Goal: Find specific page/section: Find specific page/section

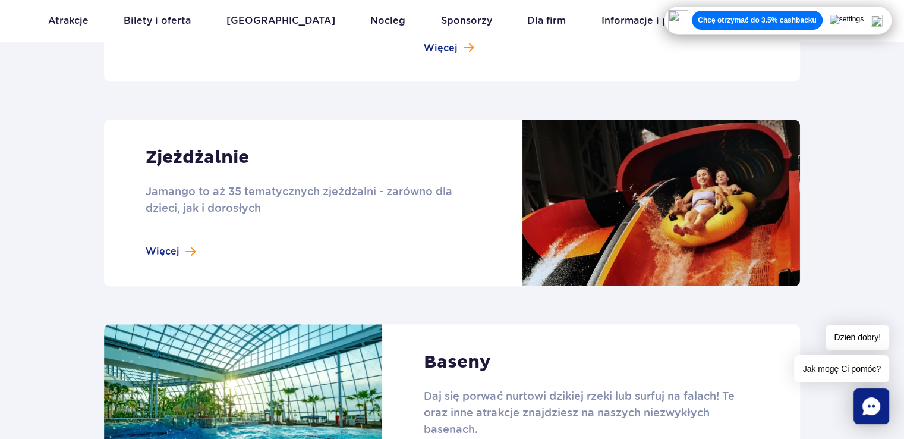
scroll to position [987, 0]
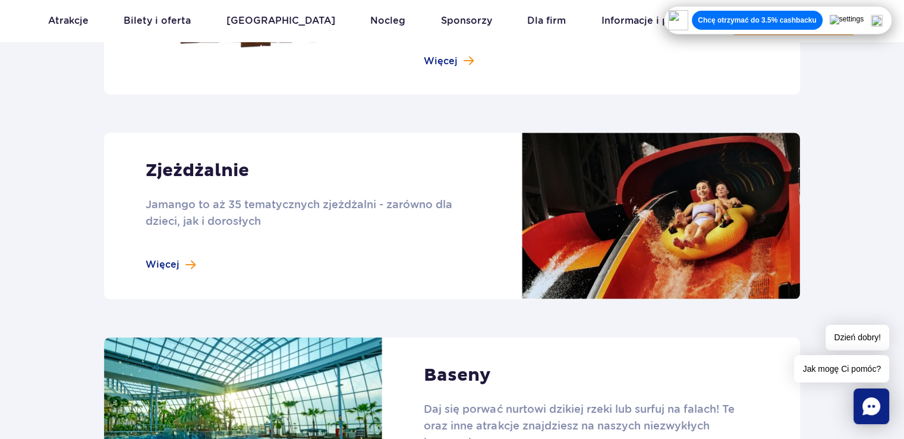
click at [212, 222] on link at bounding box center [452, 216] width 696 height 166
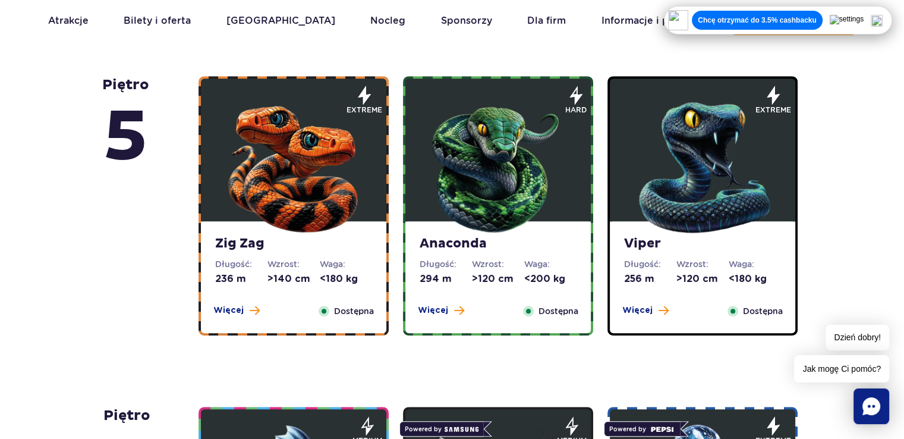
scroll to position [702, 0]
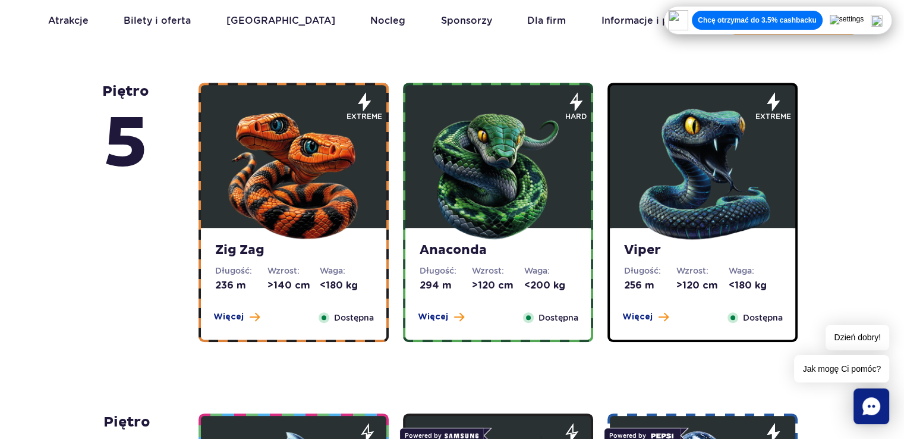
click at [671, 160] on img at bounding box center [702, 171] width 143 height 143
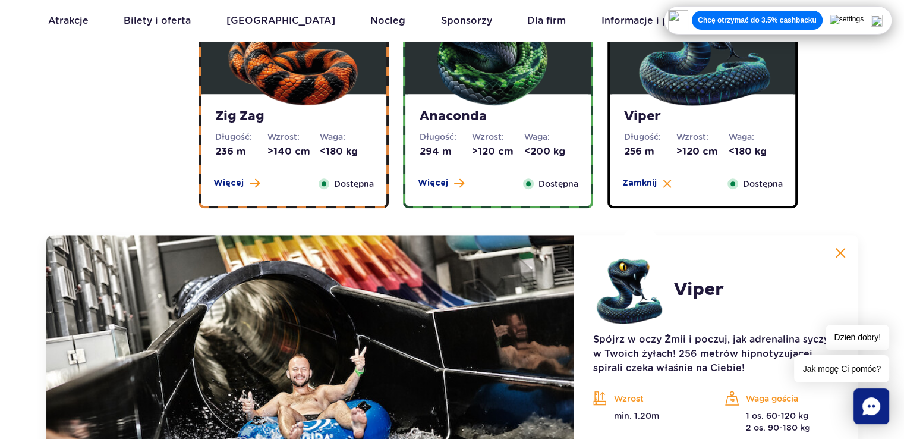
scroll to position [817, 0]
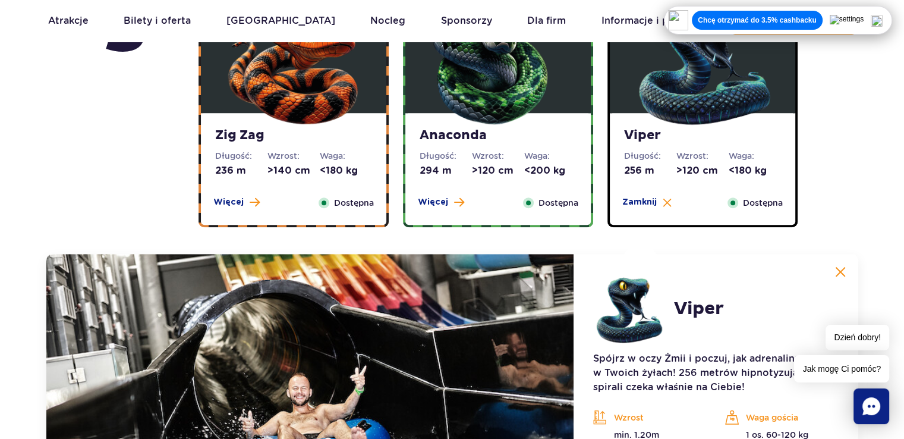
click at [839, 273] on img at bounding box center [840, 271] width 11 height 11
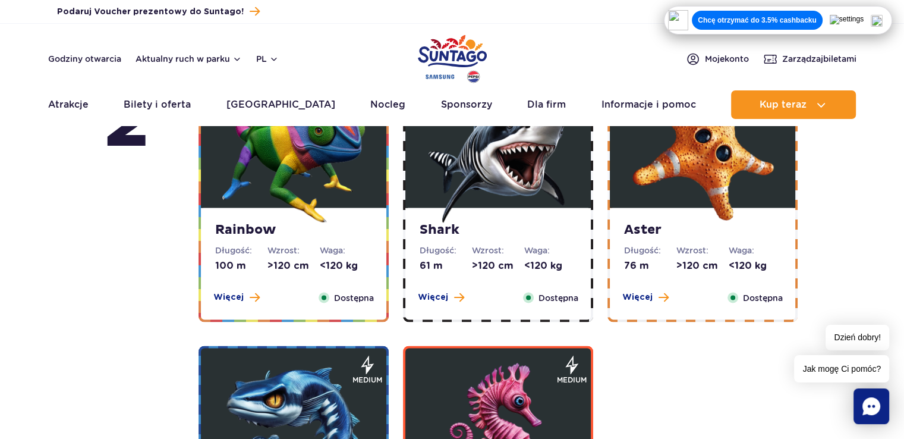
scroll to position [0, 0]
